Goal: Navigation & Orientation: Find specific page/section

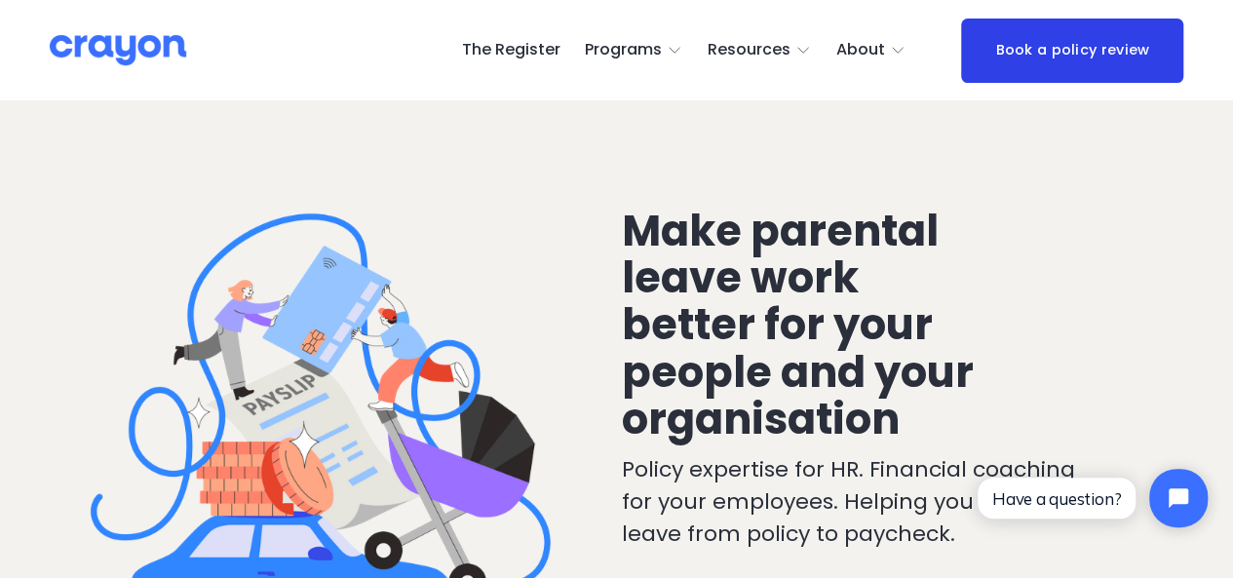
click at [0, 0] on span "Employer hub" at bounding box center [0, 0] width 0 height 0
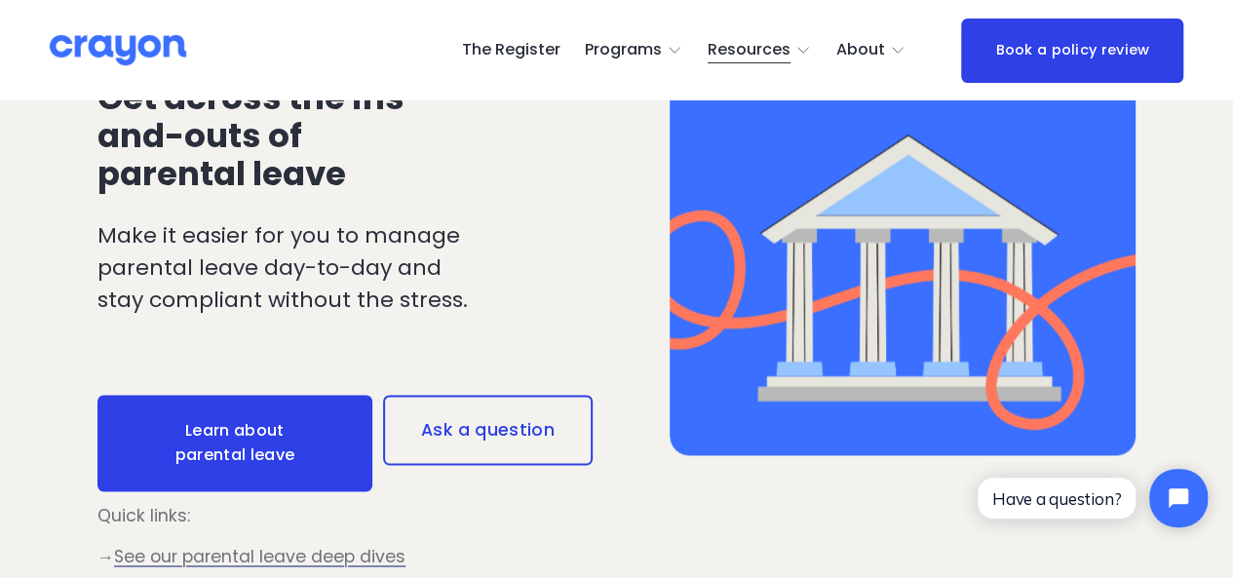
scroll to position [1365, 0]
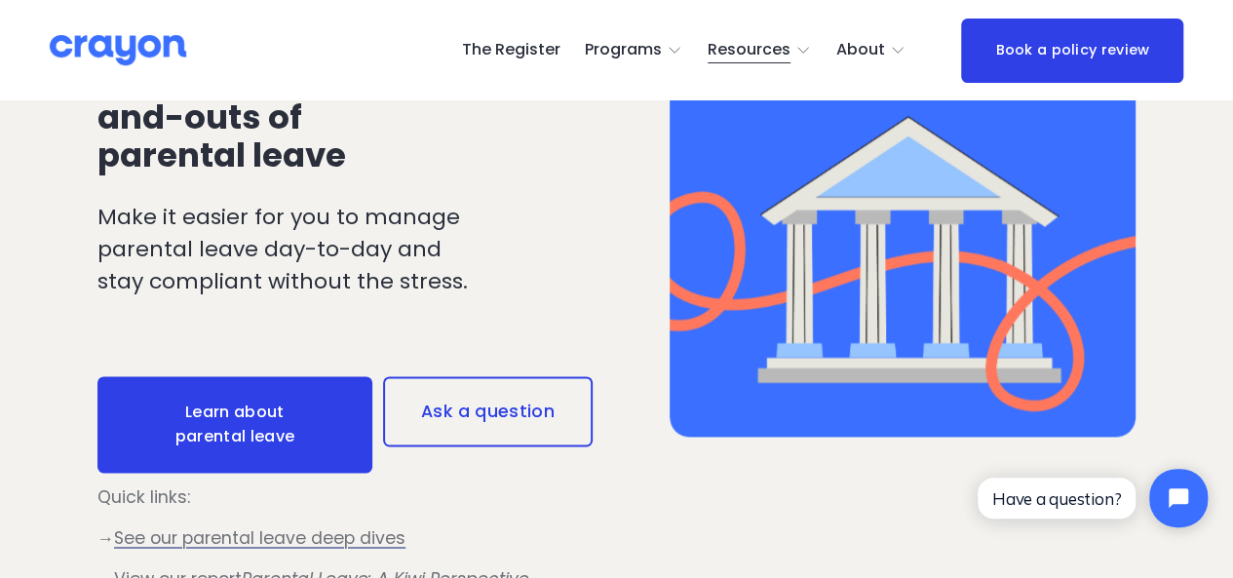
click at [534, 61] on link "The Register" at bounding box center [510, 50] width 98 height 31
